Goal: Find specific page/section: Find specific page/section

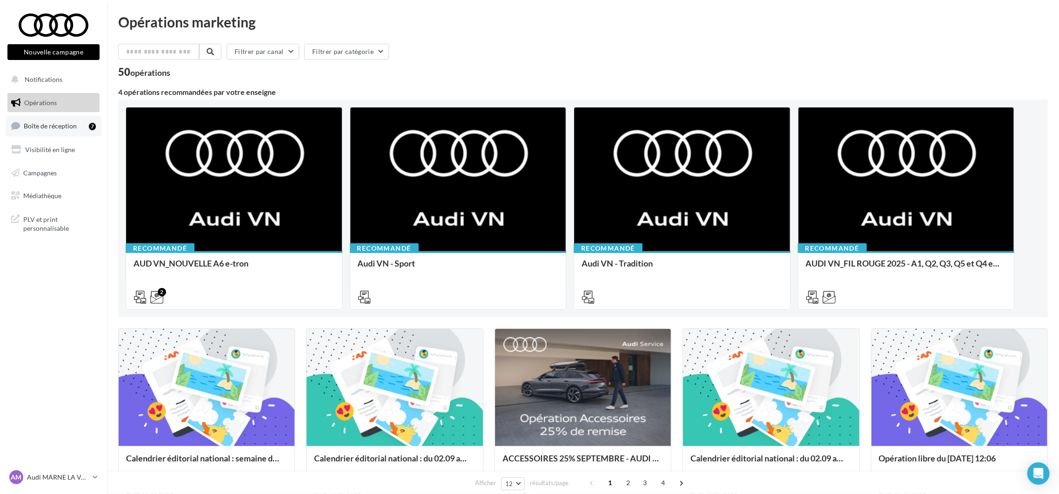
click at [74, 122] on span "Boîte de réception" at bounding box center [50, 126] width 53 height 8
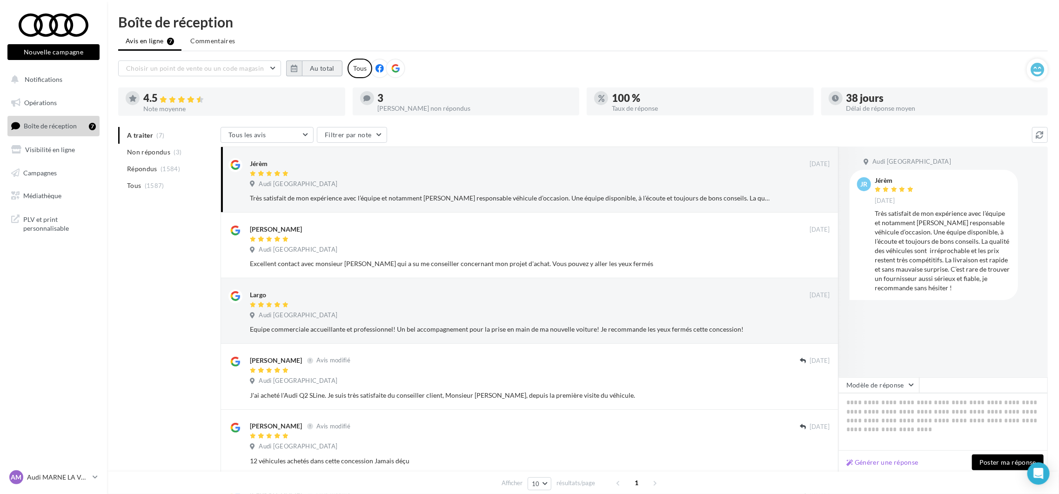
click at [312, 67] on button "Au total" at bounding box center [322, 68] width 40 height 16
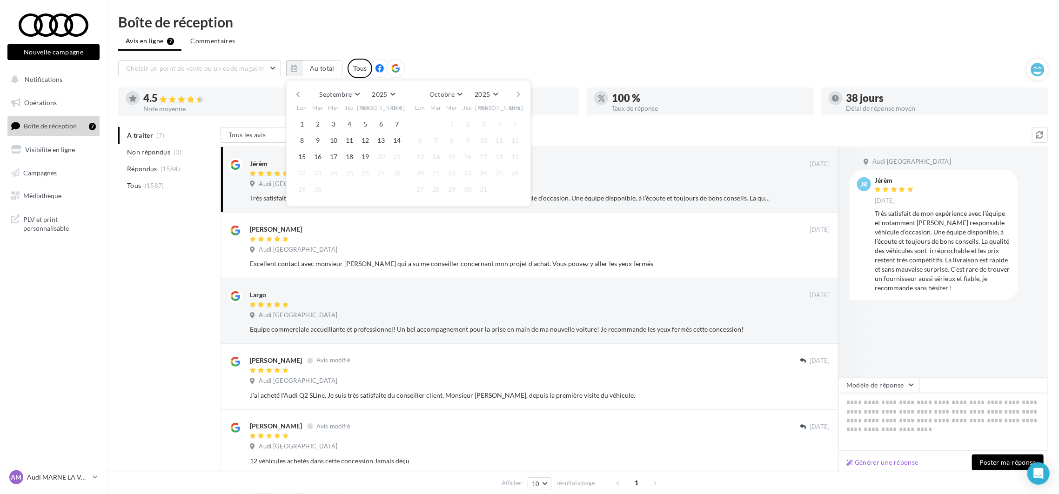
click at [302, 94] on div "Septembre [PERSON_NAME] Mars Avril Mai Juin Juillet Août Septembre Octobre Nove…" at bounding box center [408, 94] width 213 height 13
click at [299, 94] on button "button" at bounding box center [298, 94] width 8 height 13
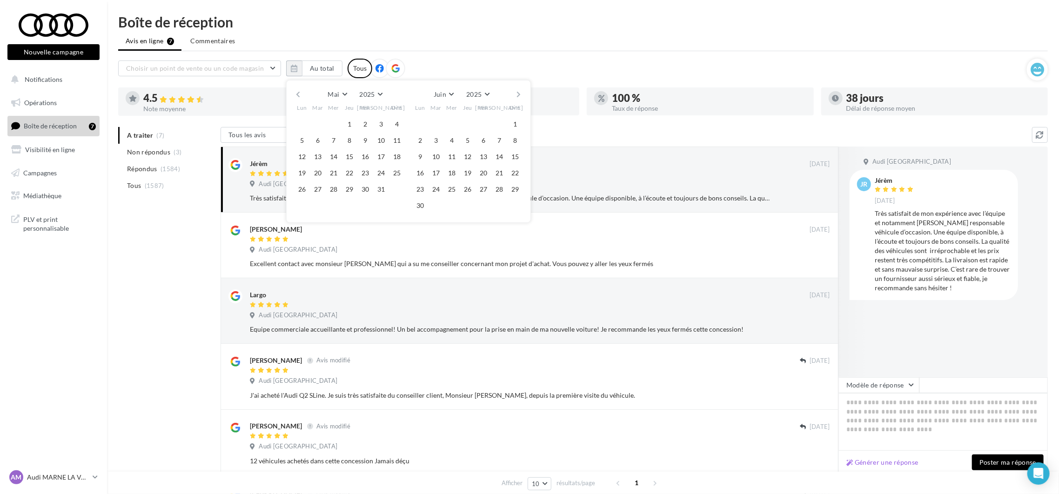
click at [297, 94] on button "button" at bounding box center [298, 94] width 8 height 13
click at [317, 125] on button "1" at bounding box center [318, 124] width 14 height 14
click at [518, 94] on button "button" at bounding box center [519, 94] width 8 height 13
click at [517, 93] on button "button" at bounding box center [519, 94] width 8 height 13
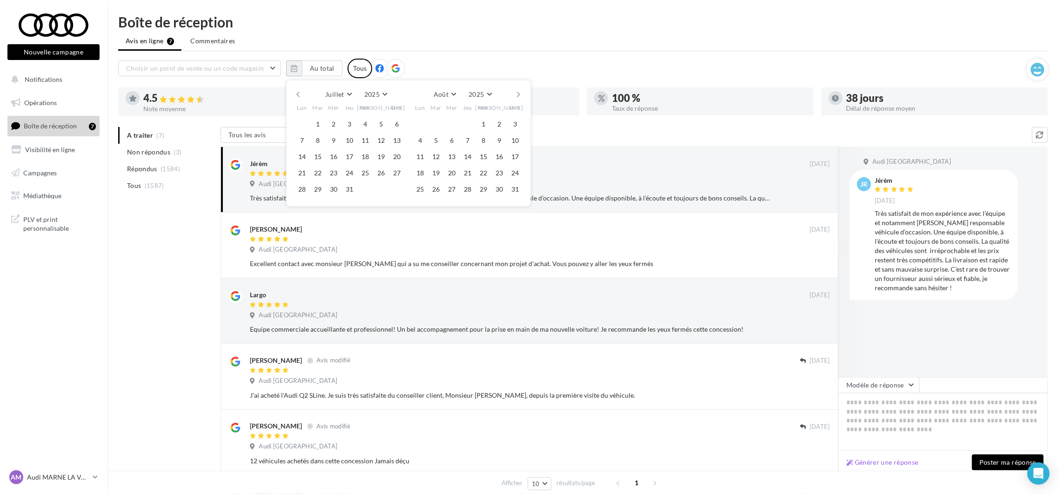
click at [513, 93] on div "Juillet [PERSON_NAME] Mars Avril Mai Juin Juillet Août Septembre Octobre Novemb…" at bounding box center [408, 94] width 213 height 13
click at [519, 97] on button "button" at bounding box center [519, 94] width 8 height 13
click at [482, 158] on button "19" at bounding box center [483, 157] width 14 height 14
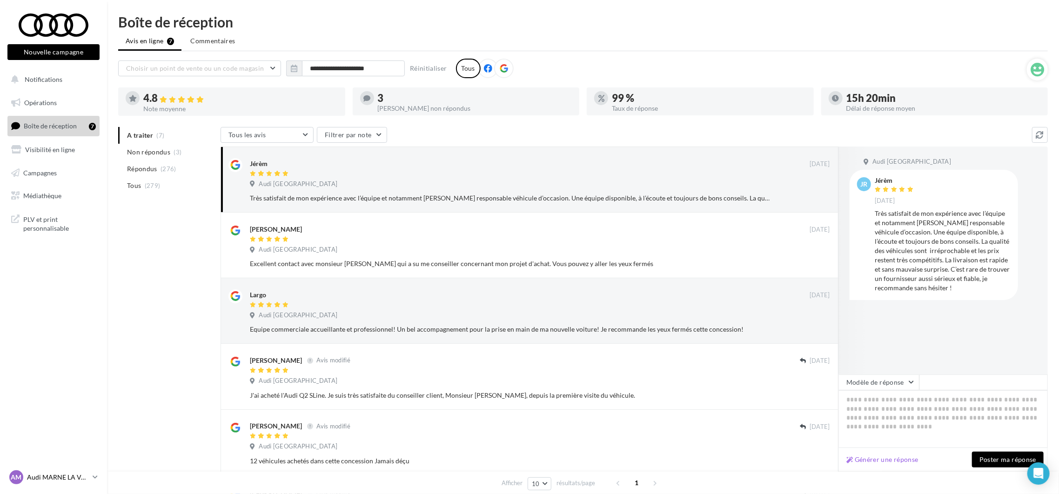
click at [71, 476] on p "Audi MARNE LA VALLEE" at bounding box center [58, 477] width 62 height 9
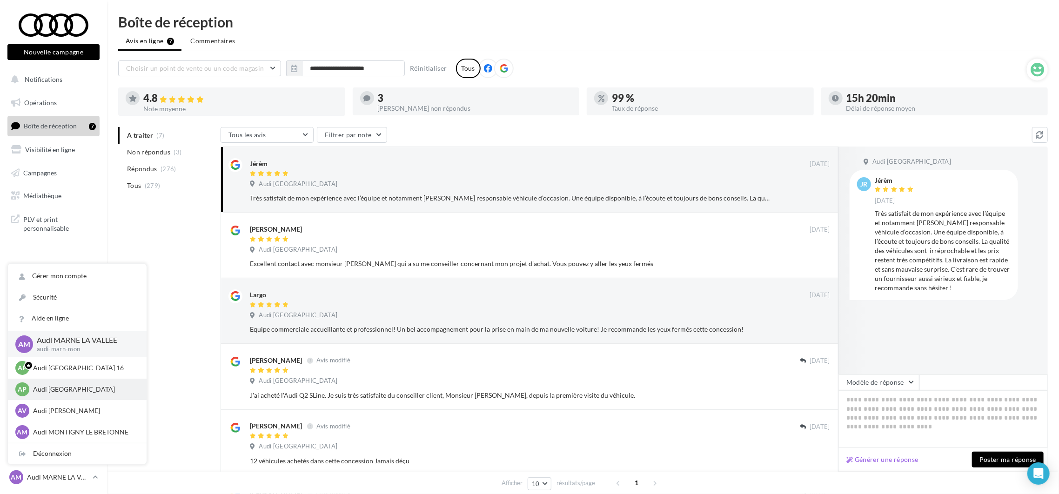
click at [63, 389] on p "Audi [GEOGRAPHIC_DATA]" at bounding box center [84, 389] width 102 height 9
